Goal: Find specific page/section: Find specific page/section

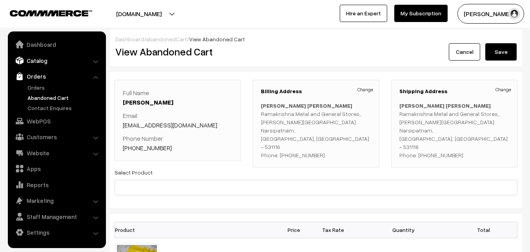
click at [32, 63] on link "Catalog" at bounding box center [56, 60] width 93 height 14
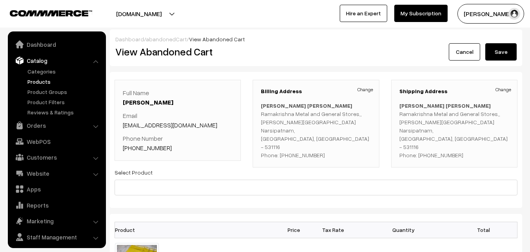
click at [38, 82] on link "Products" at bounding box center [65, 81] width 78 height 8
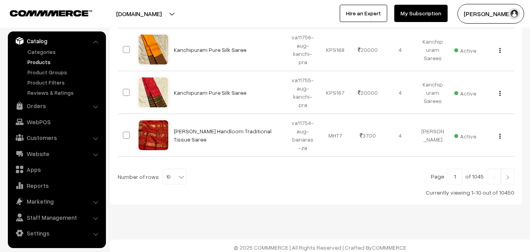
scroll to position [451, 0]
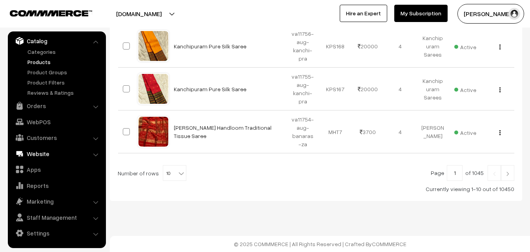
click at [38, 152] on link "Website" at bounding box center [56, 153] width 93 height 14
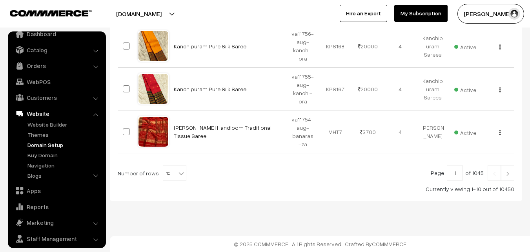
scroll to position [0, 0]
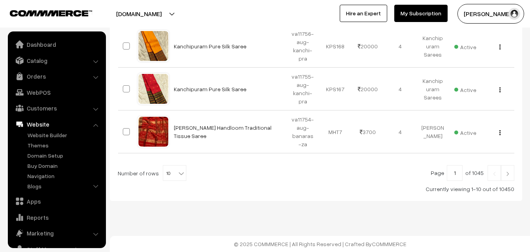
click at [95, 62] on li "Catalog Categories" at bounding box center [57, 60] width 94 height 14
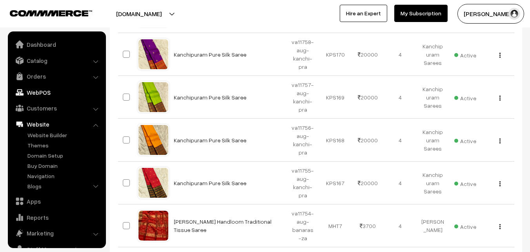
scroll to position [333, 0]
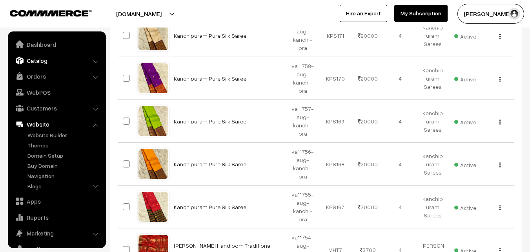
click at [92, 61] on link "Catalog" at bounding box center [56, 60] width 93 height 14
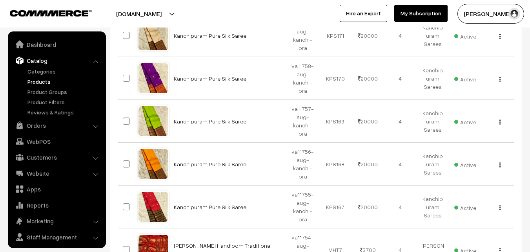
click at [46, 80] on link "Products" at bounding box center [65, 81] width 78 height 8
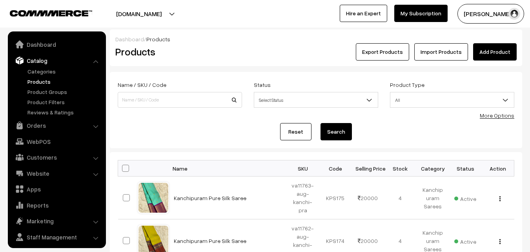
scroll to position [20, 0]
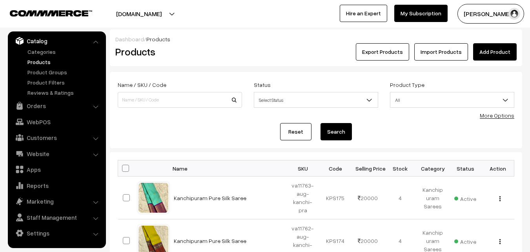
click at [507, 114] on link "More Options" at bounding box center [497, 115] width 35 height 7
